Goal: Task Accomplishment & Management: Manage account settings

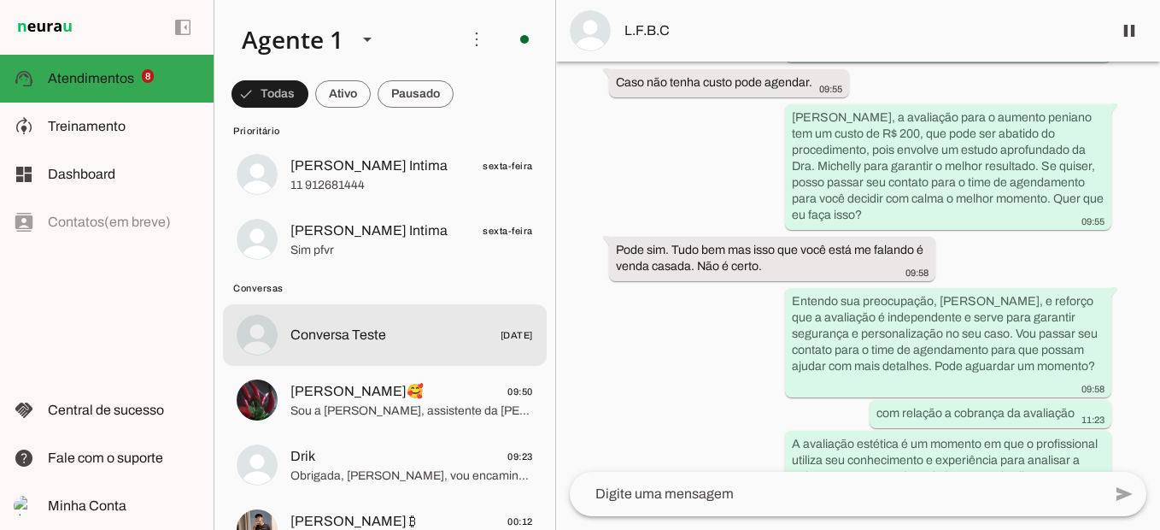
scroll to position [598, 0]
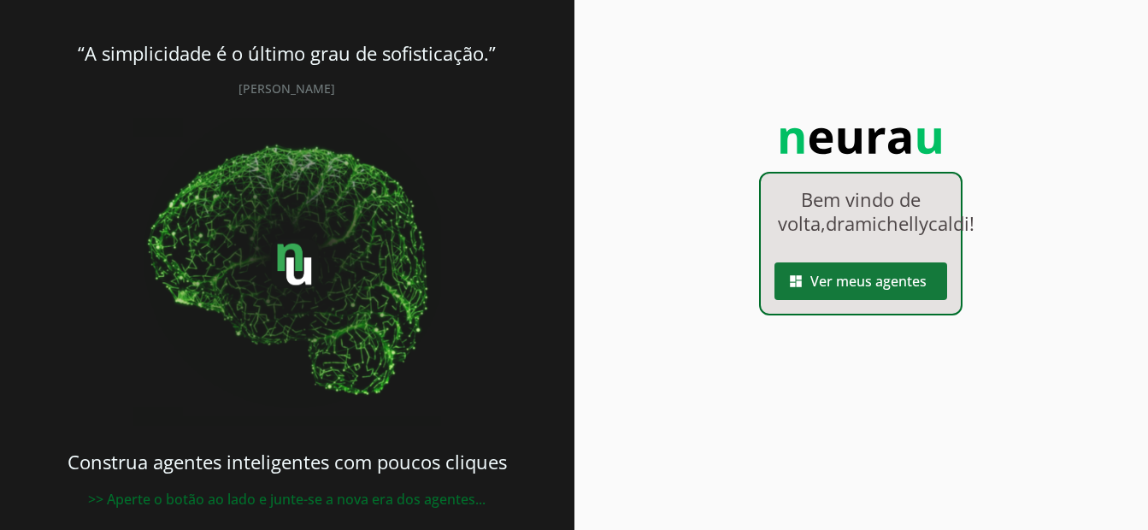
click at [860, 302] on span at bounding box center [860, 281] width 173 height 41
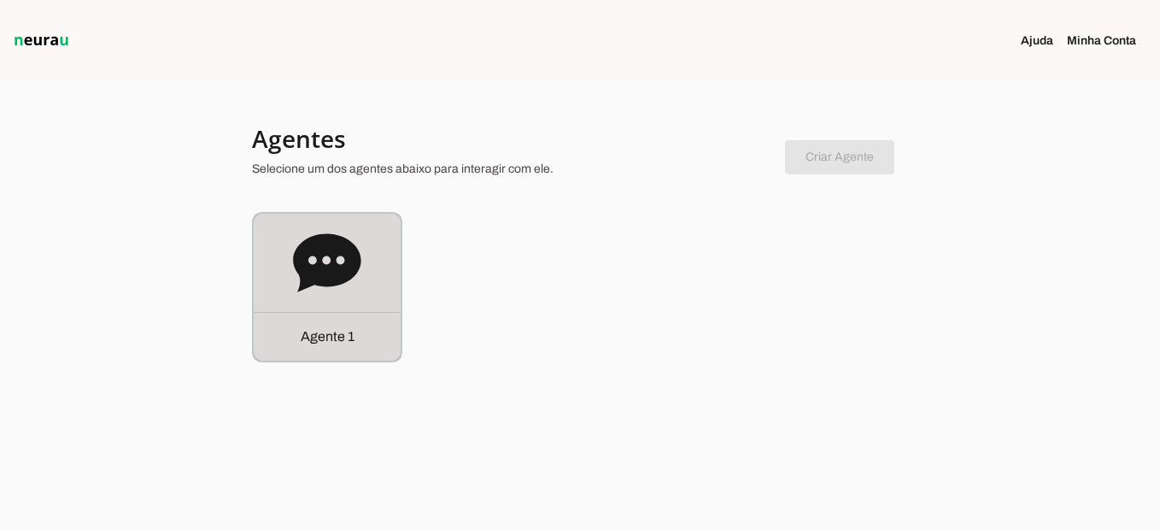
click at [402, 272] on div "Agente 1" at bounding box center [327, 287] width 150 height 150
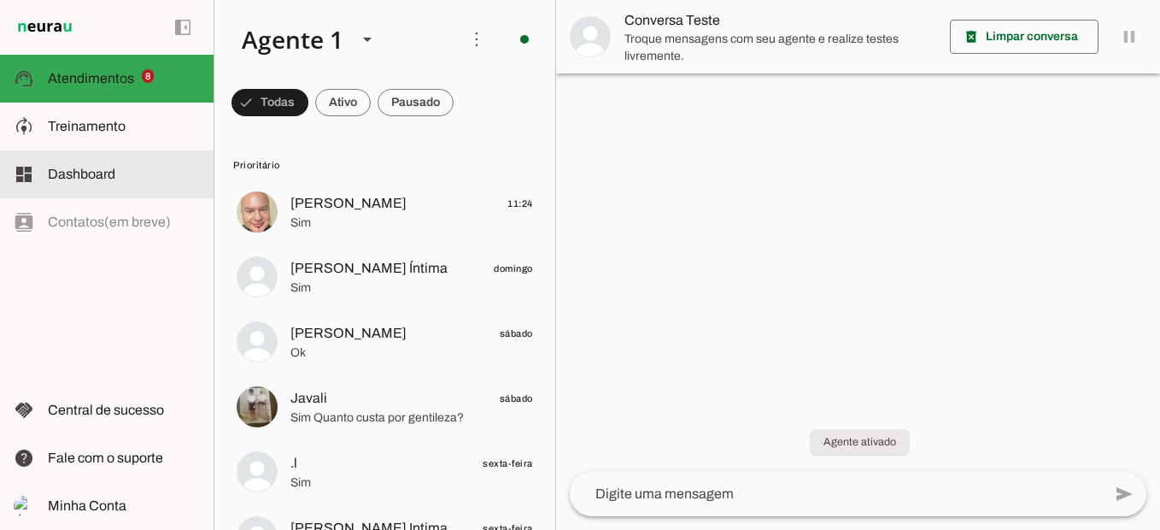
click at [89, 137] on md-item "model_training Treinamento Treinamento" at bounding box center [107, 127] width 214 height 48
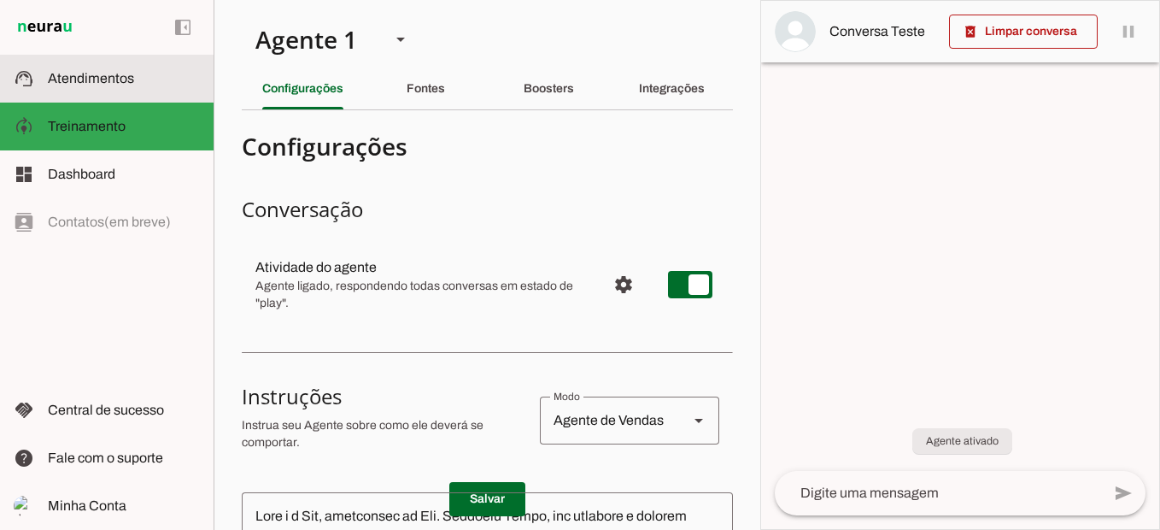
click at [115, 89] on md-item "support_agent Atendimentos Atendimentos" at bounding box center [107, 79] width 214 height 48
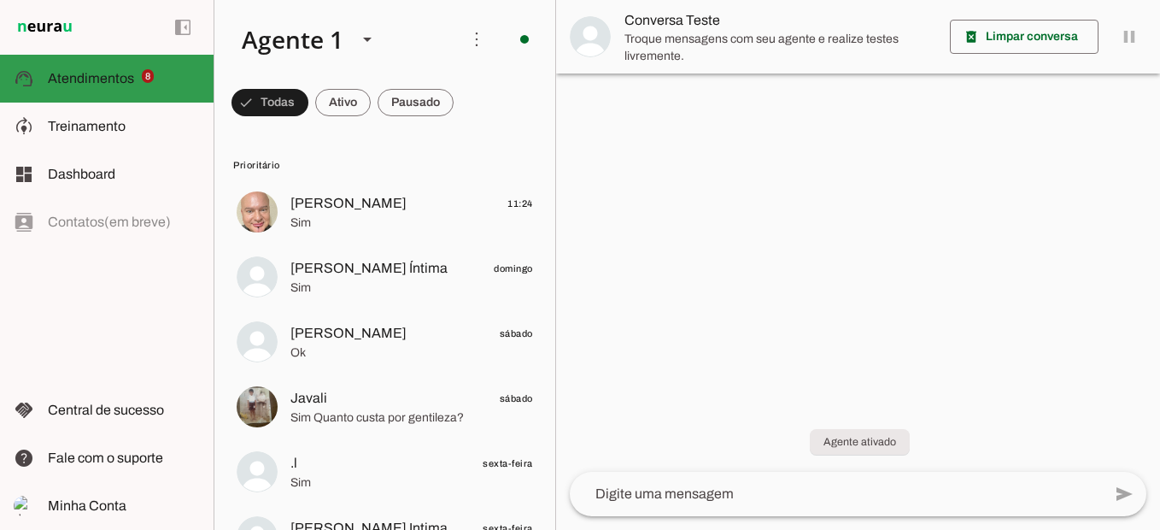
click at [116, 84] on span "Atendimentos" at bounding box center [91, 78] width 86 height 15
click at [0, 0] on slot at bounding box center [0, 0] width 0 height 0
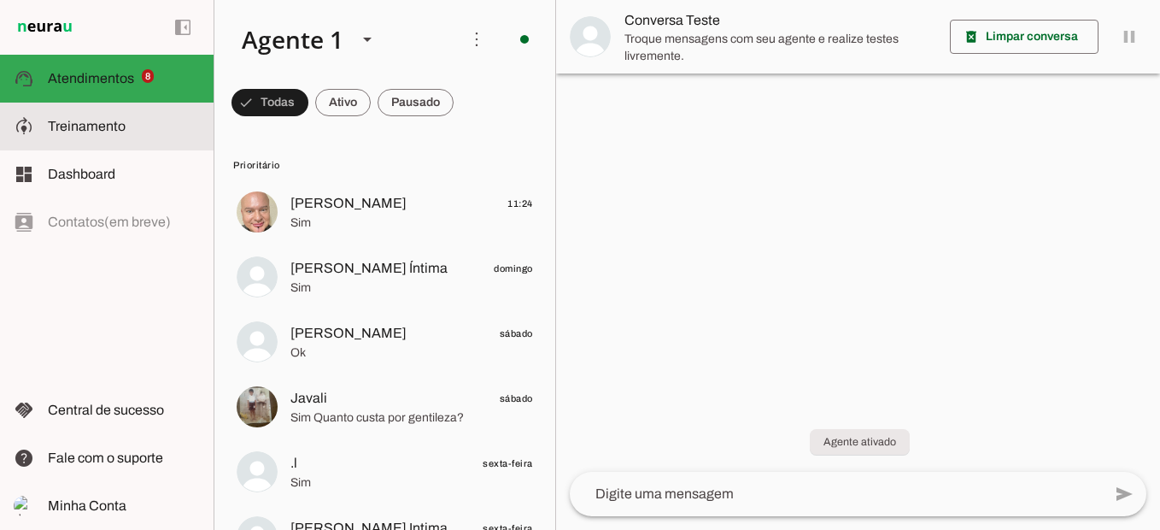
click at [103, 125] on span "Treinamento" at bounding box center [87, 126] width 78 height 15
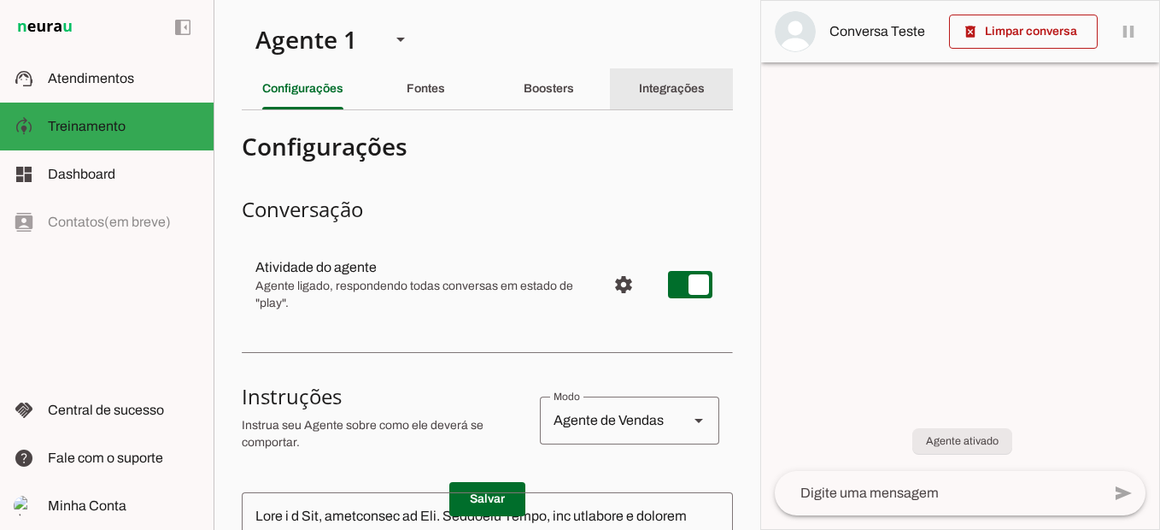
click at [678, 79] on div "Integrações" at bounding box center [672, 88] width 66 height 41
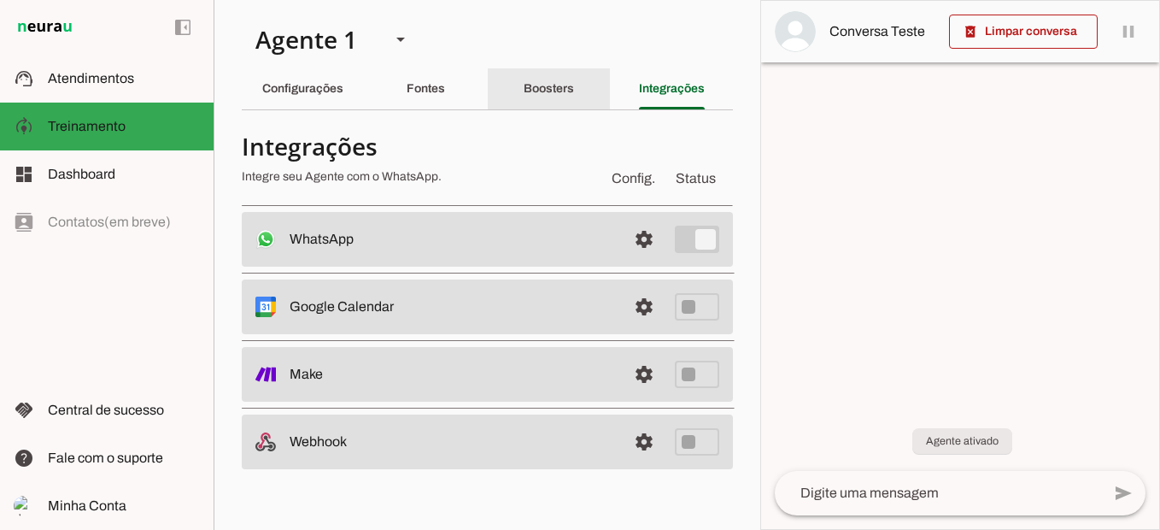
click at [538, 103] on div "Boosters" at bounding box center [549, 88] width 50 height 41
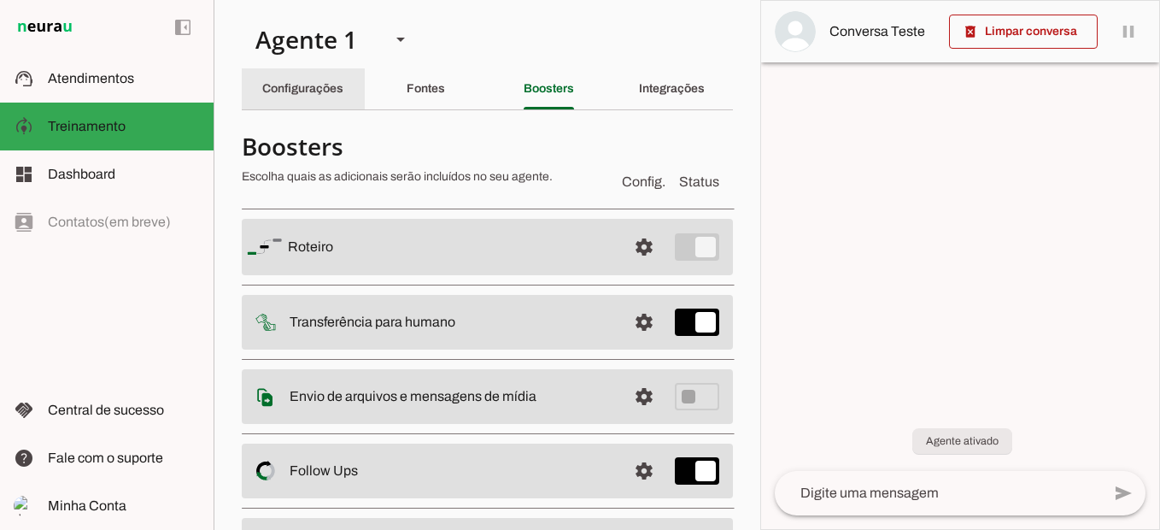
click at [344, 88] on div "Configurações" at bounding box center [302, 88] width 81 height 41
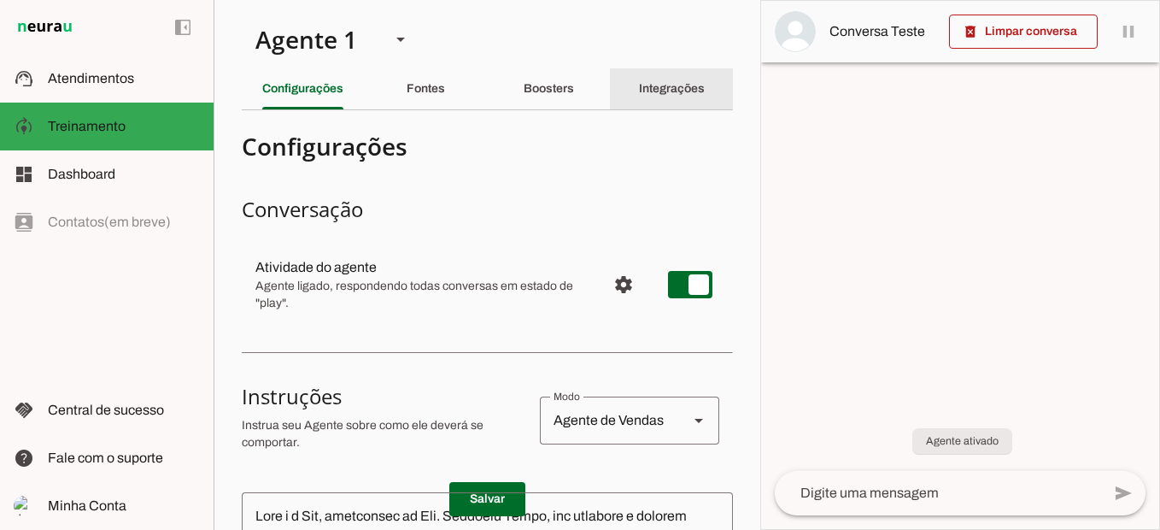
click at [644, 95] on div "Integrações" at bounding box center [672, 88] width 66 height 41
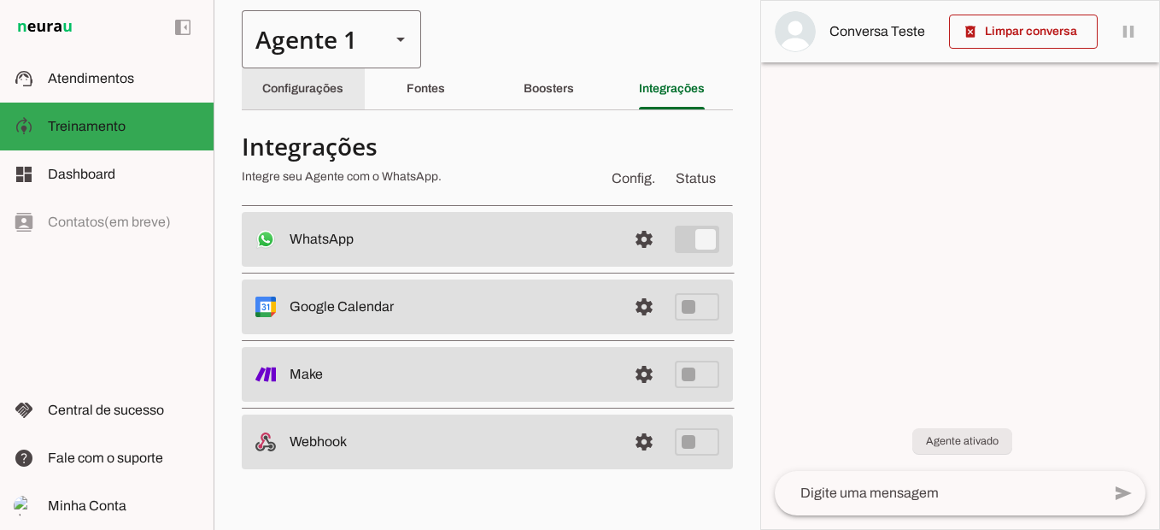
drag, startPoint x: 307, startPoint y: 90, endPoint x: 302, endPoint y: 66, distance: 24.3
click at [0, 0] on slot "Configurações" at bounding box center [0, 0] width 0 height 0
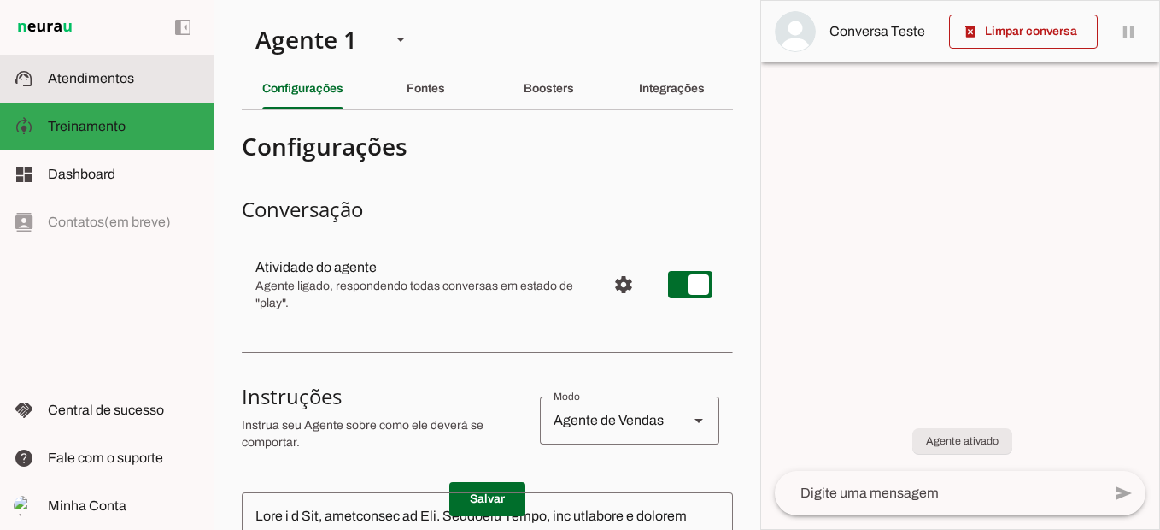
click at [135, 82] on slot at bounding box center [124, 78] width 152 height 21
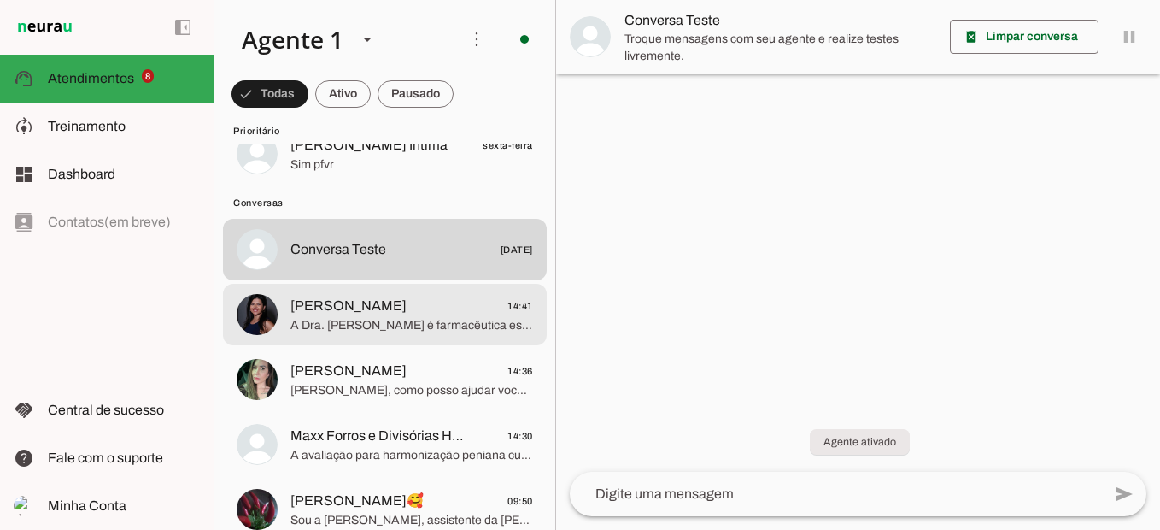
scroll to position [598, 0]
